Goal: Task Accomplishment & Management: Use online tool/utility

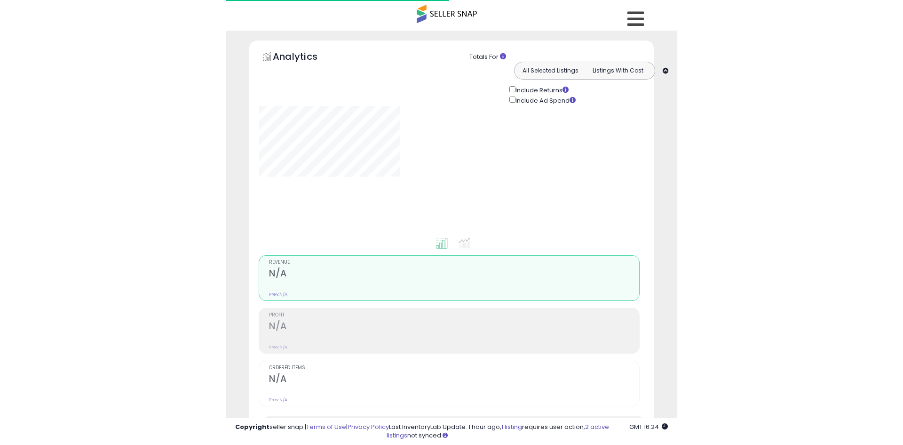
scroll to position [203, 0]
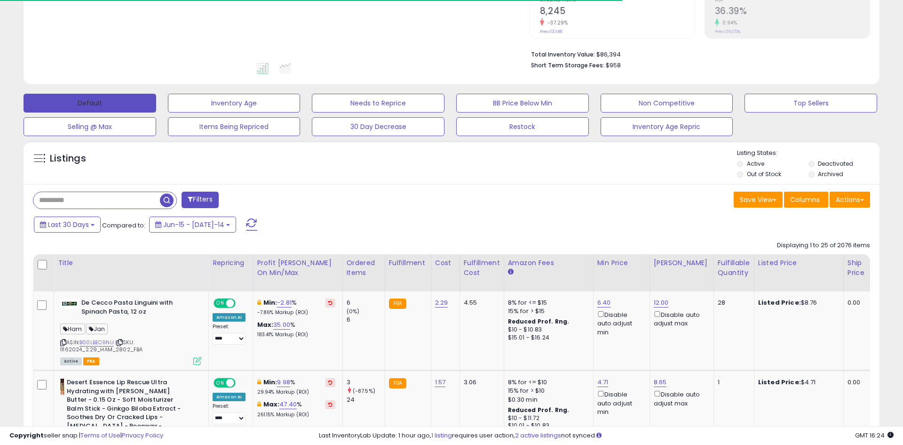
click at [130, 105] on button "Default" at bounding box center [90, 103] width 133 height 19
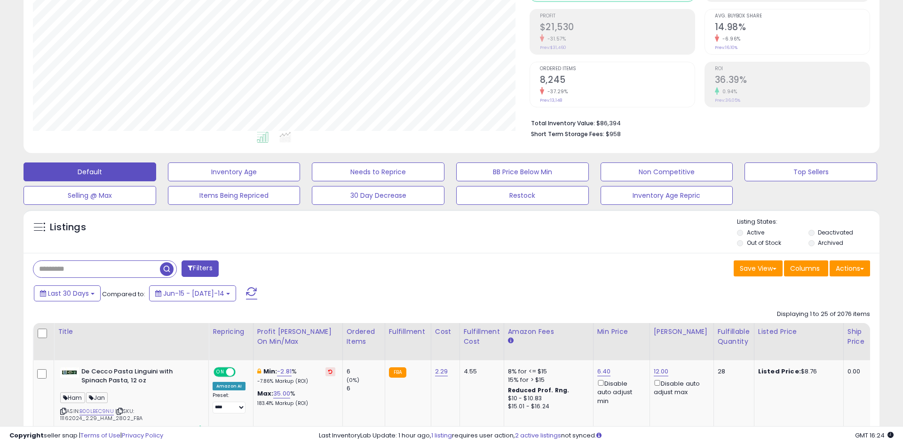
scroll to position [107, 0]
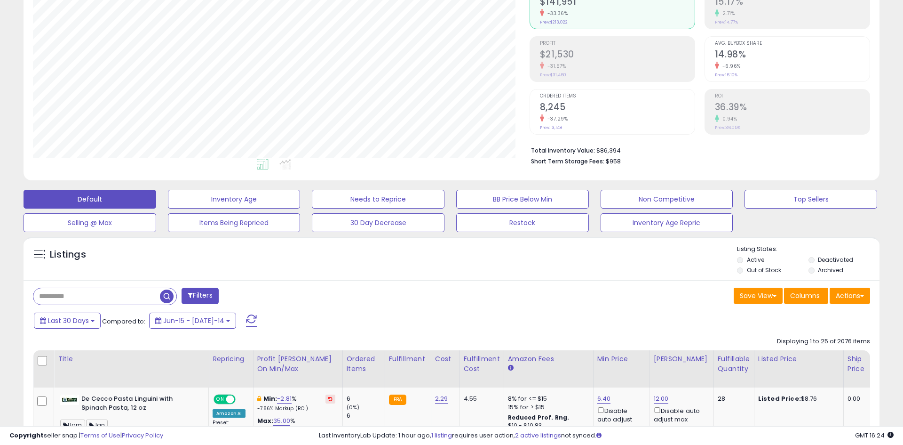
click at [568, 121] on div "-37.29%" at bounding box center [617, 118] width 155 height 9
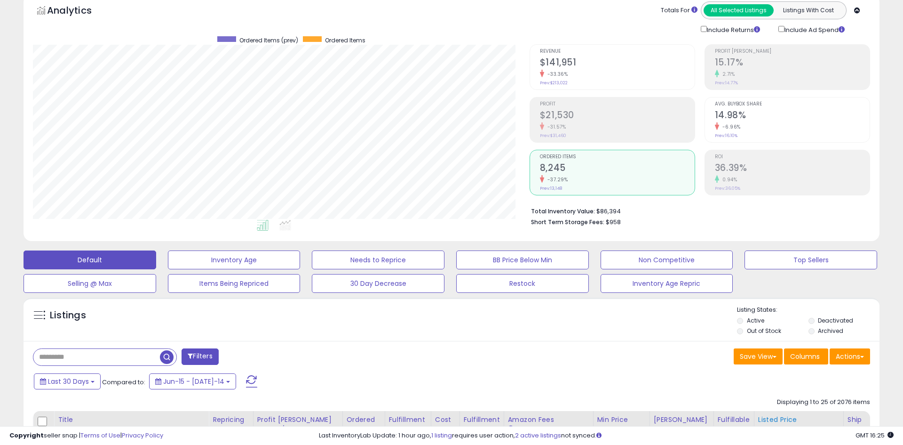
scroll to position [175, 0]
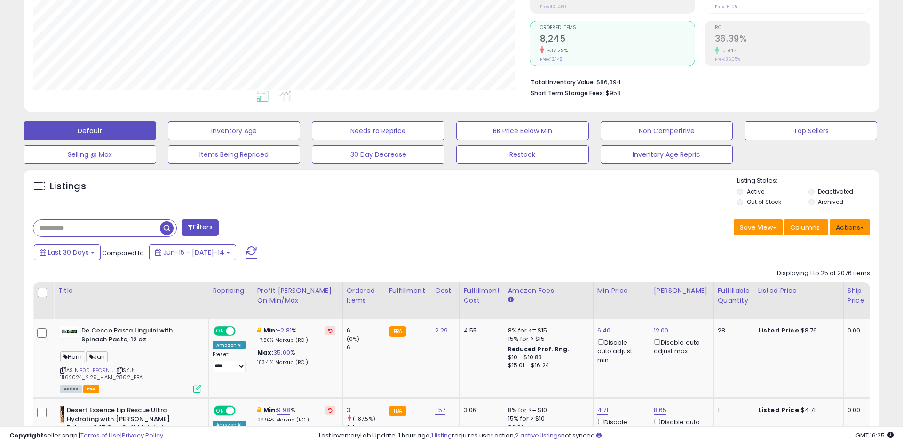
click at [843, 232] on button "Actions" at bounding box center [850, 227] width 40 height 16
click at [829, 293] on link "Export All Columns" at bounding box center [811, 287] width 103 height 15
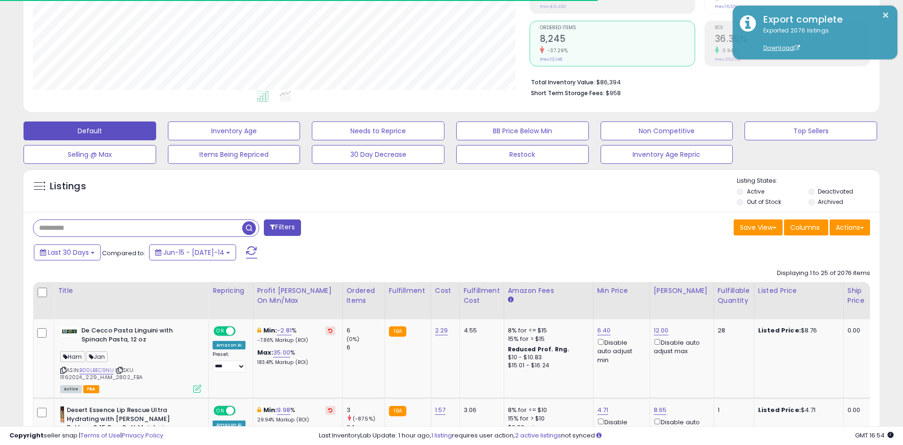
click at [121, 230] on input "text" at bounding box center [137, 228] width 209 height 16
paste input "**********"
type input "**********"
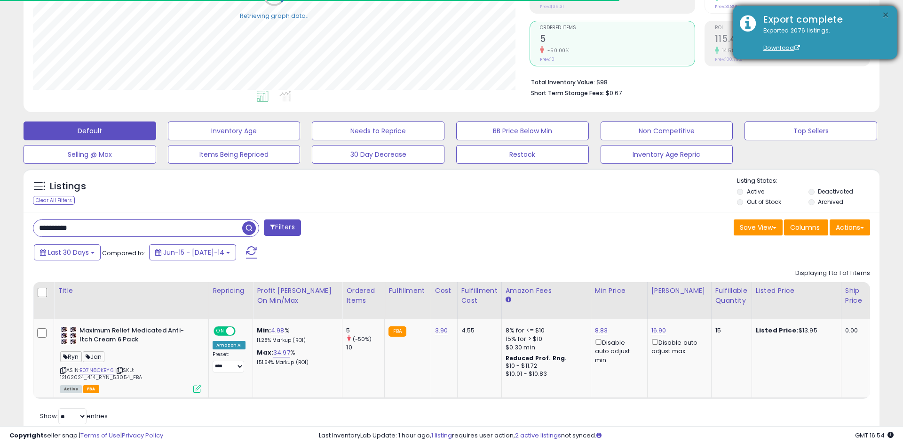
click at [881, 17] on div "Export complete" at bounding box center [824, 20] width 134 height 14
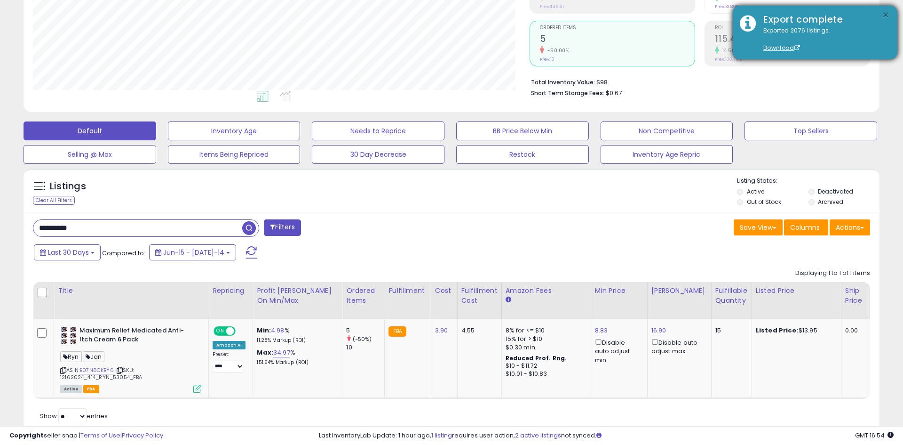
drag, startPoint x: 887, startPoint y: 14, endPoint x: 869, endPoint y: 19, distance: 18.6
click at [887, 14] on button "×" at bounding box center [886, 15] width 8 height 12
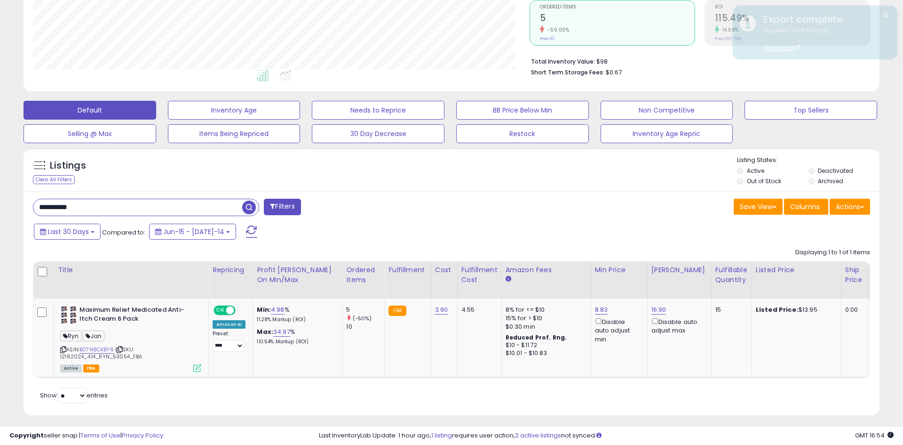
scroll to position [202, 0]
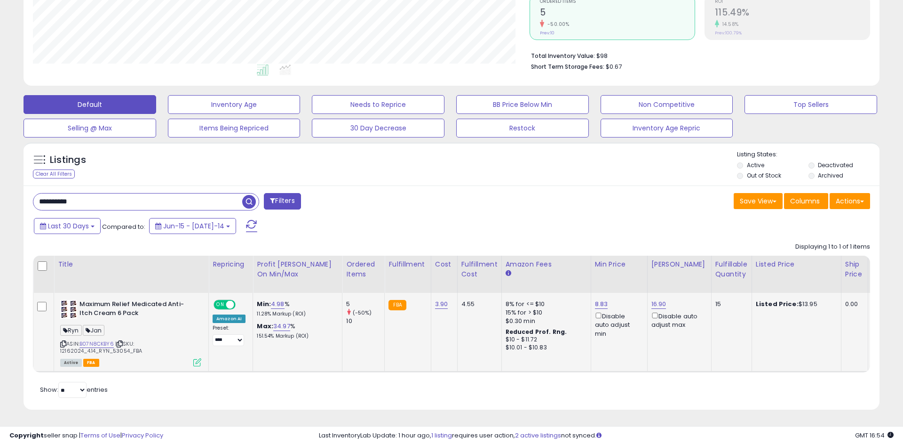
click at [195, 359] on icon at bounding box center [197, 362] width 8 height 8
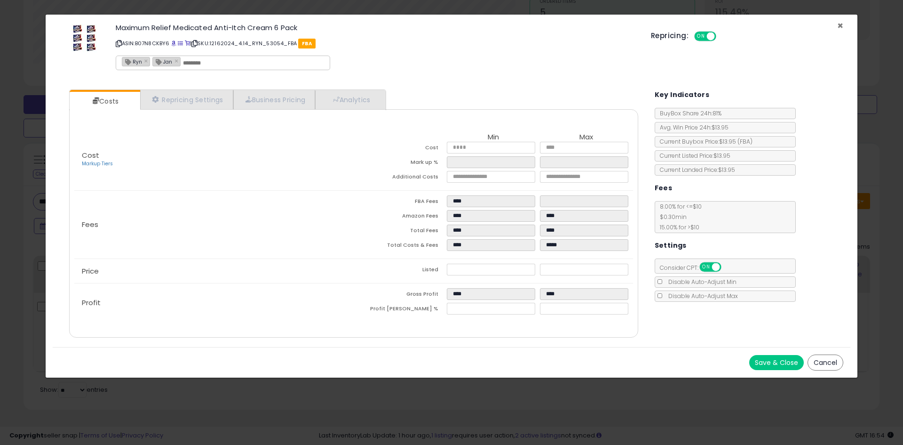
drag, startPoint x: 840, startPoint y: 26, endPoint x: 827, endPoint y: 29, distance: 13.5
click at [840, 26] on span "×" at bounding box center [841, 26] width 6 height 14
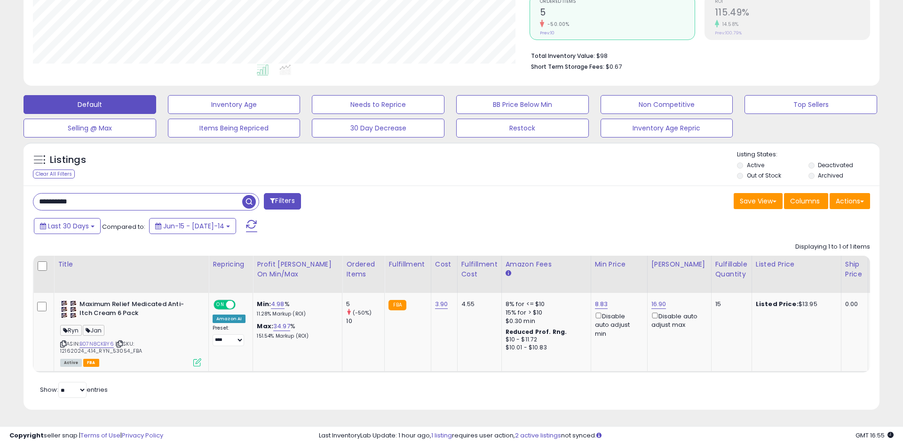
drag, startPoint x: 208, startPoint y: 200, endPoint x: 29, endPoint y: 196, distance: 178.9
click at [30, 196] on div "**********" at bounding box center [239, 202] width 426 height 19
click at [130, 100] on button "Default" at bounding box center [90, 104] width 133 height 19
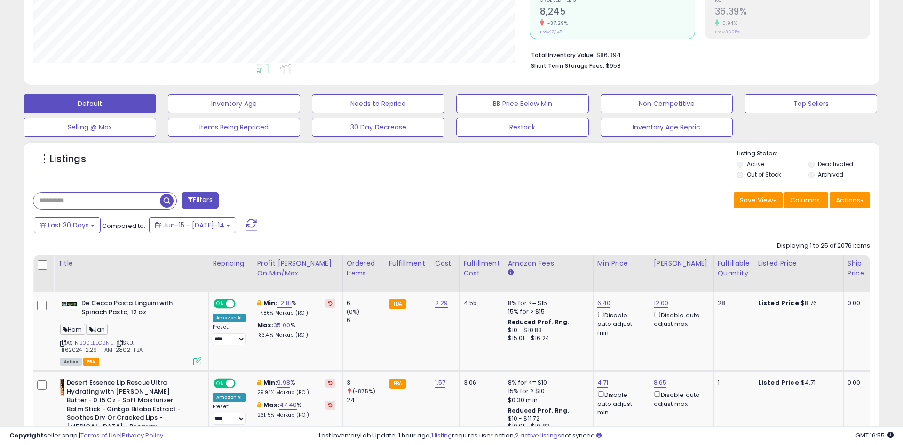
scroll to position [193, 497]
